Goal: Task Accomplishment & Management: Complete application form

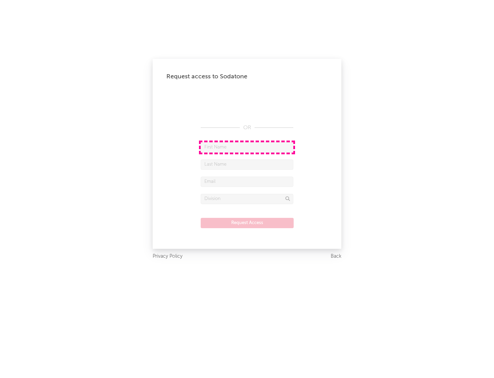
click at [247, 147] on input "text" at bounding box center [247, 147] width 93 height 10
type input "[PERSON_NAME]"
click at [247, 164] on input "text" at bounding box center [247, 164] width 93 height 10
type input "[PERSON_NAME]"
click at [247, 181] on input "text" at bounding box center [247, 181] width 93 height 10
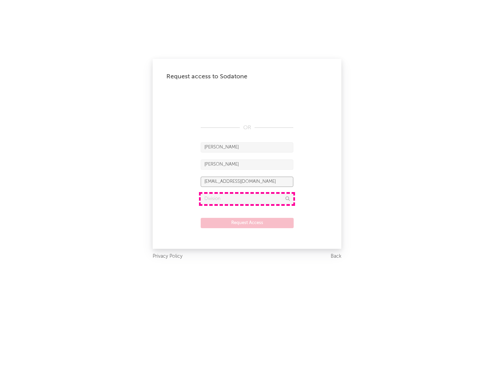
type input "[EMAIL_ADDRESS][DOMAIN_NAME]"
click at [247, 198] on input "text" at bounding box center [247, 199] width 93 height 10
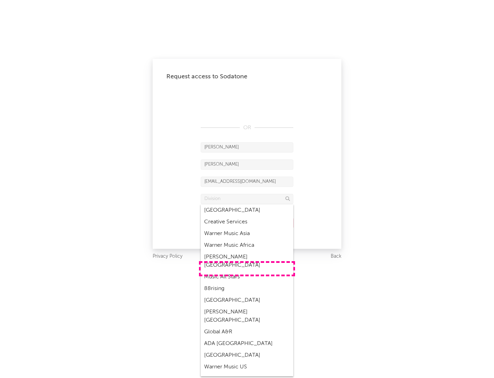
click at [247, 271] on div "Music All Stars" at bounding box center [247, 277] width 93 height 12
type input "Music All Stars"
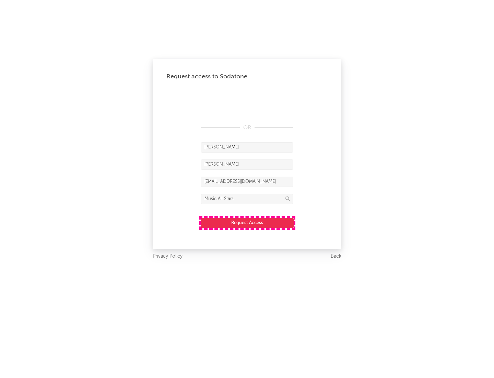
click at [247, 223] on button "Request Access" at bounding box center [247, 223] width 93 height 10
